Goal: Find contact information: Find contact information

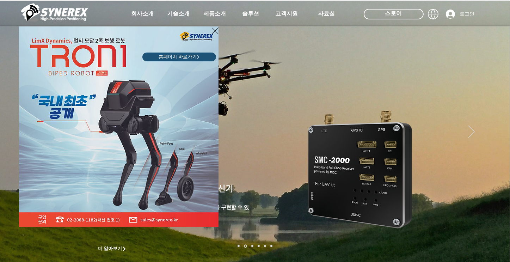
click at [216, 30] on icon "사이트로 돌아가기" at bounding box center [215, 30] width 7 height 7
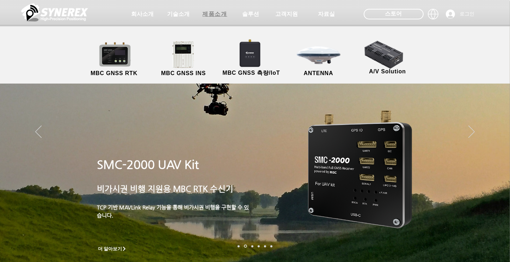
click at [221, 14] on span "제품소개" at bounding box center [214, 14] width 25 height 7
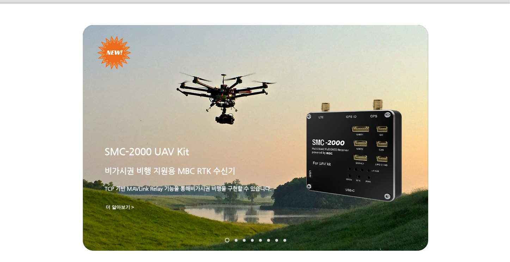
scroll to position [58, 0]
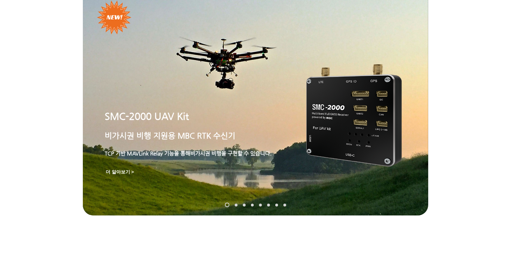
click at [236, 204] on link "SynRTK" at bounding box center [236, 204] width 3 height 3
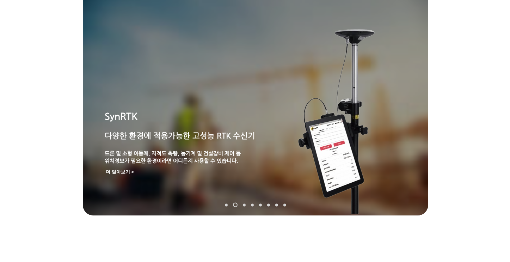
scroll to position [48, 0]
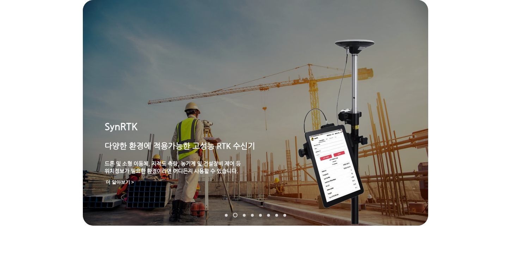
click at [243, 215] on link "MGI-2000" at bounding box center [244, 214] width 3 height 3
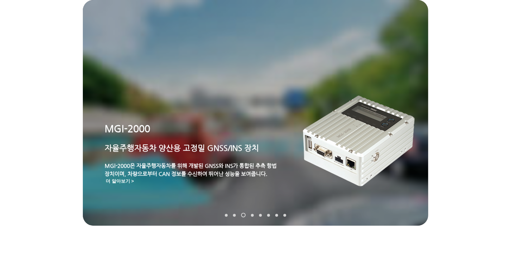
click at [242, 215] on link "MGI-2000" at bounding box center [243, 215] width 5 height 5
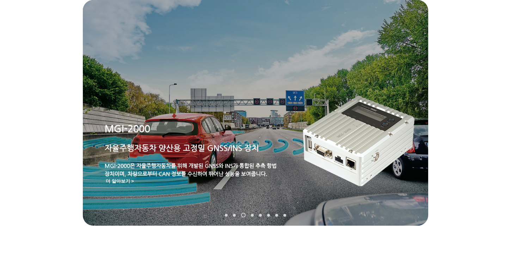
click at [233, 215] on link "SynRTK" at bounding box center [234, 214] width 3 height 3
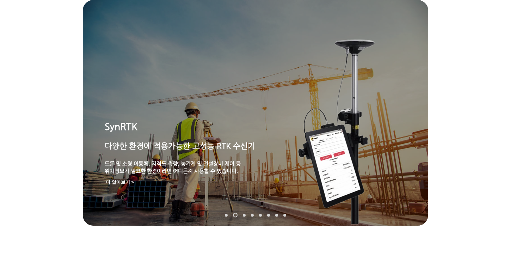
click at [252, 214] on link "MRP-2000" at bounding box center [252, 214] width 3 height 3
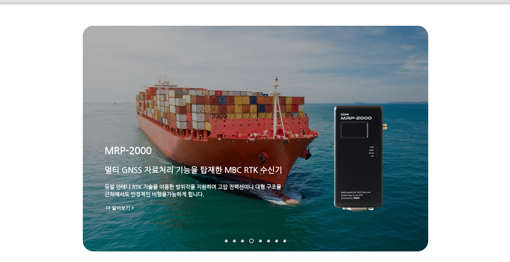
scroll to position [0, 0]
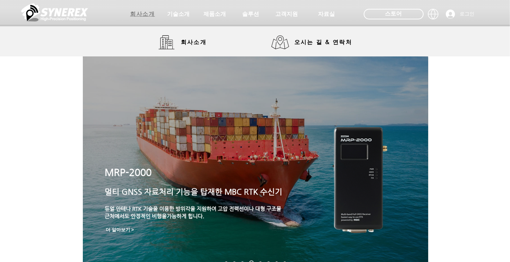
click at [146, 15] on span "회사소개" at bounding box center [142, 14] width 25 height 7
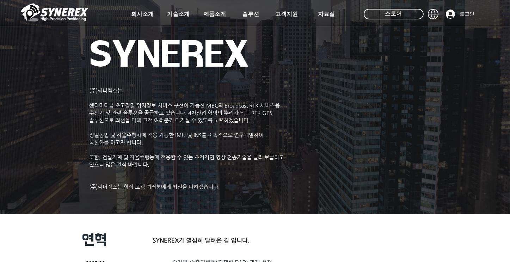
scroll to position [1, 0]
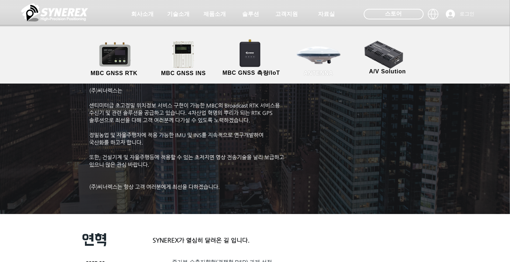
click at [321, 55] on link "ANTENNA" at bounding box center [318, 58] width 63 height 37
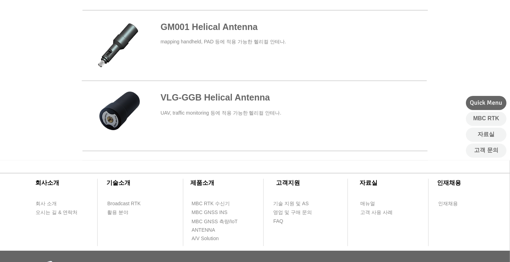
scroll to position [423, 0]
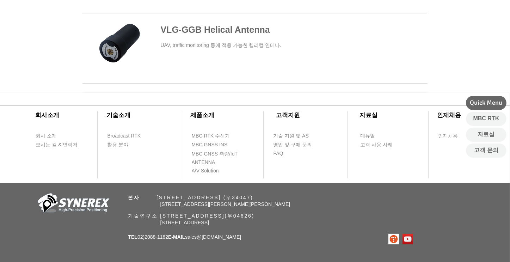
drag, startPoint x: 161, startPoint y: 217, endPoint x: 339, endPoint y: 214, distance: 178.2
click at [339, 214] on p "기술연구소 [STREET_ADDRESS](우04626)" at bounding box center [268, 215] width 280 height 7
copy span "[STREET_ADDRESS](우04626)"
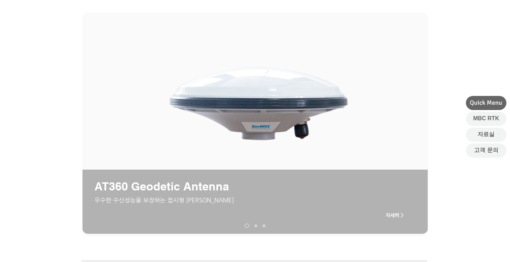
scroll to position [0, 0]
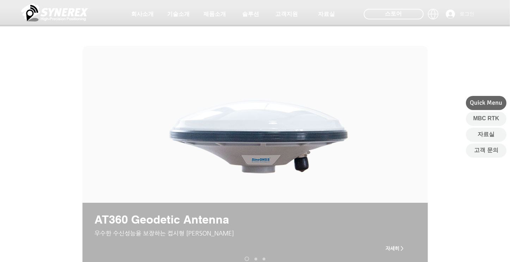
click at [70, 11] on img at bounding box center [54, 12] width 67 height 21
click at [148, 14] on span "회사소개" at bounding box center [142, 14] width 25 height 7
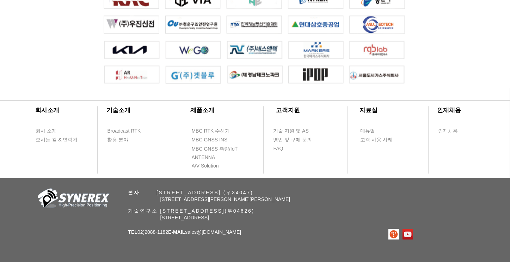
scroll to position [1628, 0]
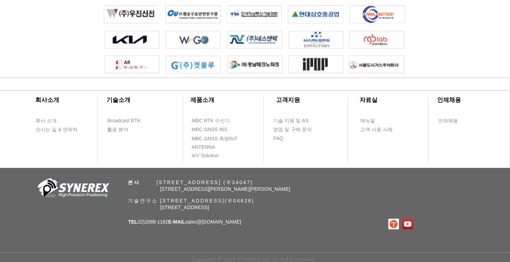
click at [282, 221] on div "​회사소개 ​기술소개 회사 소개 Broadcast RTK 오시는 길 & 연락처 활용 분야 ​제품소개 ​고객지원 ​자료실 ​인재채용 MBC RT…" at bounding box center [255, 169] width 510 height 184
drag, startPoint x: 195, startPoint y: 221, endPoint x: 242, endPoint y: 219, distance: 46.9
click at [242, 219] on div "​회사소개 ​기술소개 회사 소개 Broadcast RTK 오시는 길 & 연락처 활용 분야 ​제품소개 ​고객지원 ​자료실 ​인재채용 MBC RT…" at bounding box center [255, 169] width 510 height 184
copy span "sales @[DOMAIN_NAME]"
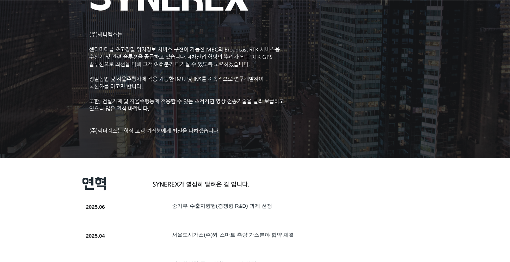
scroll to position [0, 0]
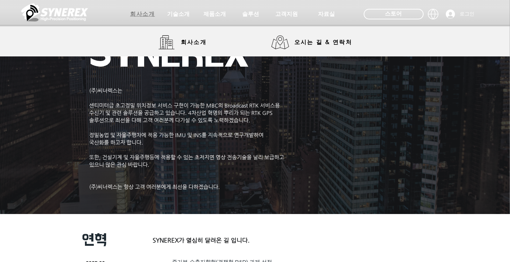
click at [137, 12] on span "회사소개" at bounding box center [142, 14] width 25 height 7
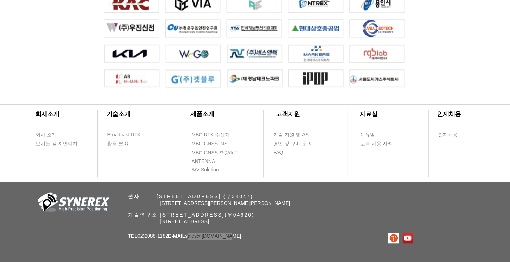
scroll to position [1628, 0]
